Goal: Complete application form

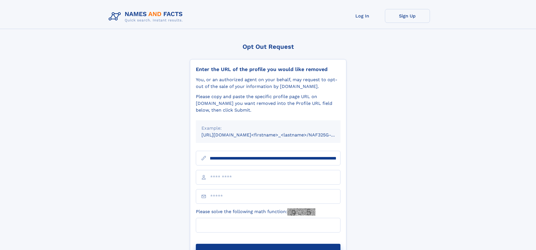
scroll to position [0, 65]
type input "**********"
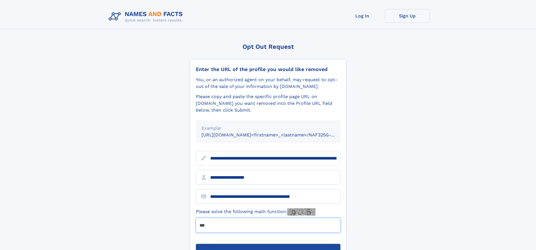
type input "***"
click at [268, 243] on button "Submit Opt Out Request" at bounding box center [268, 252] width 145 height 18
